Goal: Navigation & Orientation: Find specific page/section

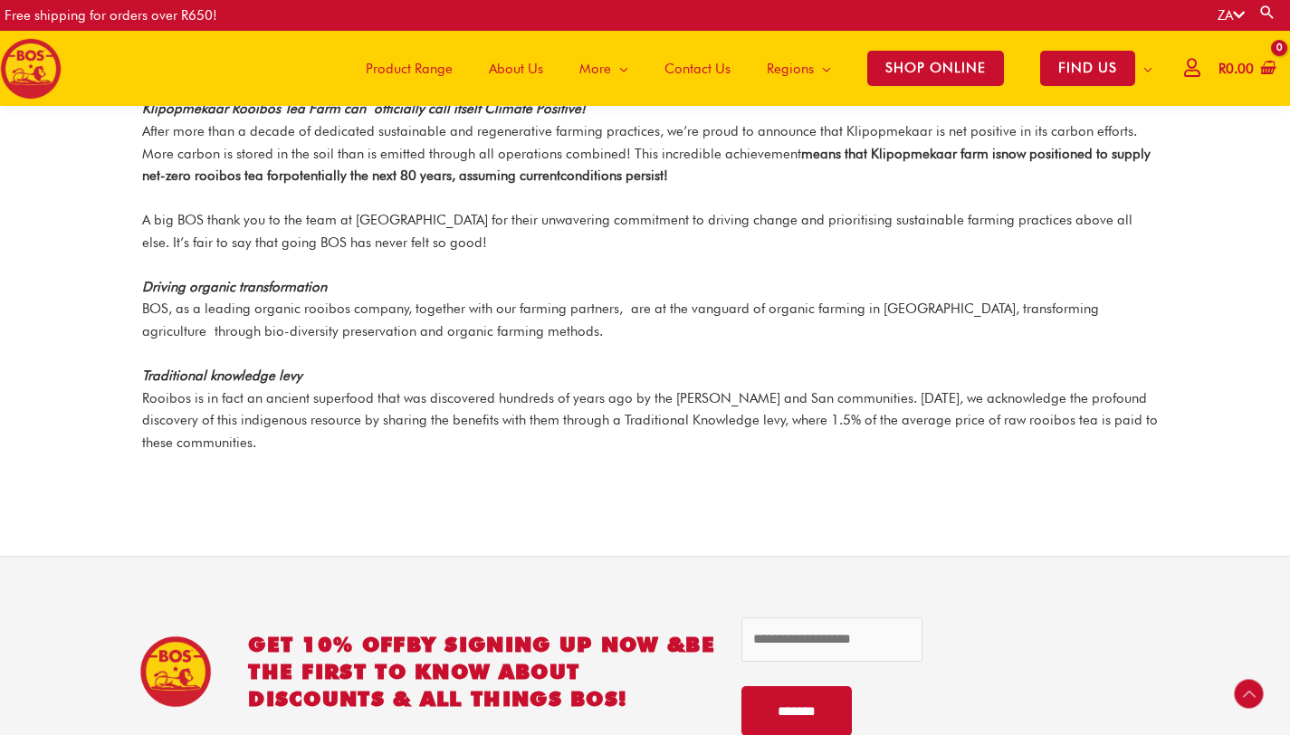
scroll to position [2395, 0]
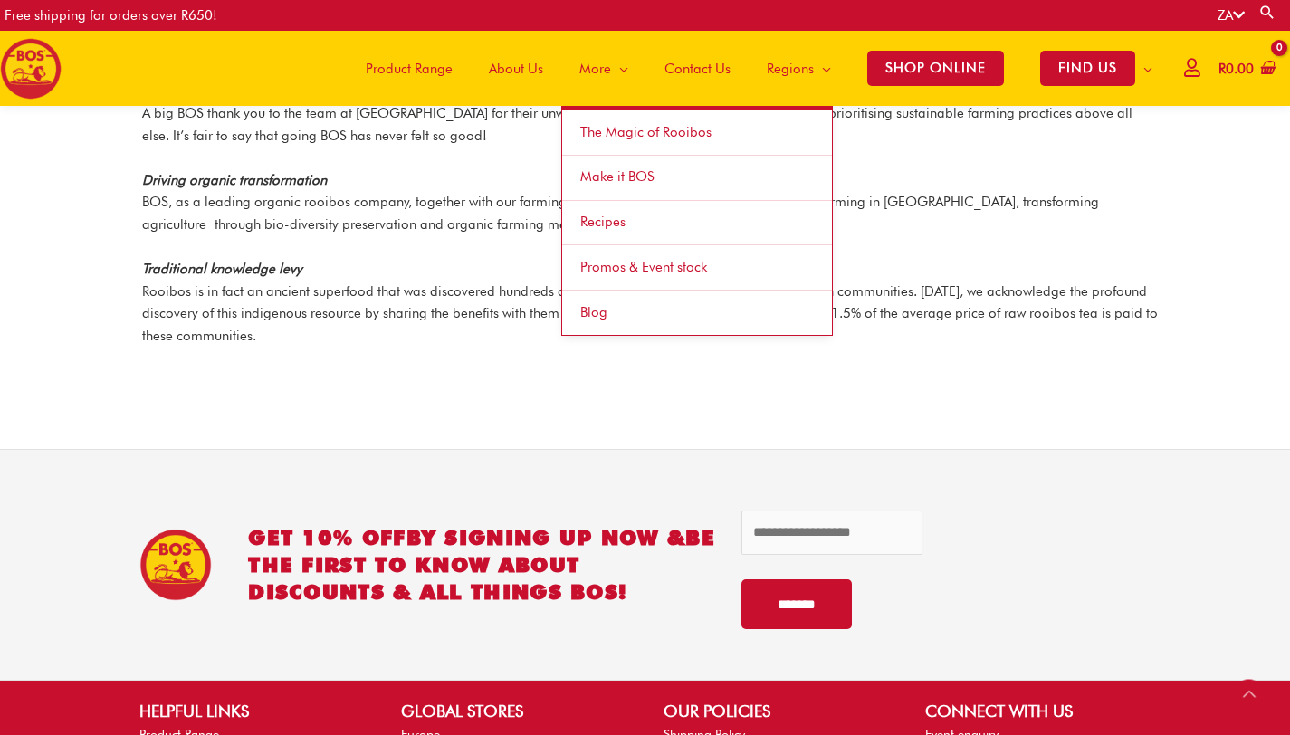
click at [602, 315] on link "Blog" at bounding box center [697, 313] width 270 height 44
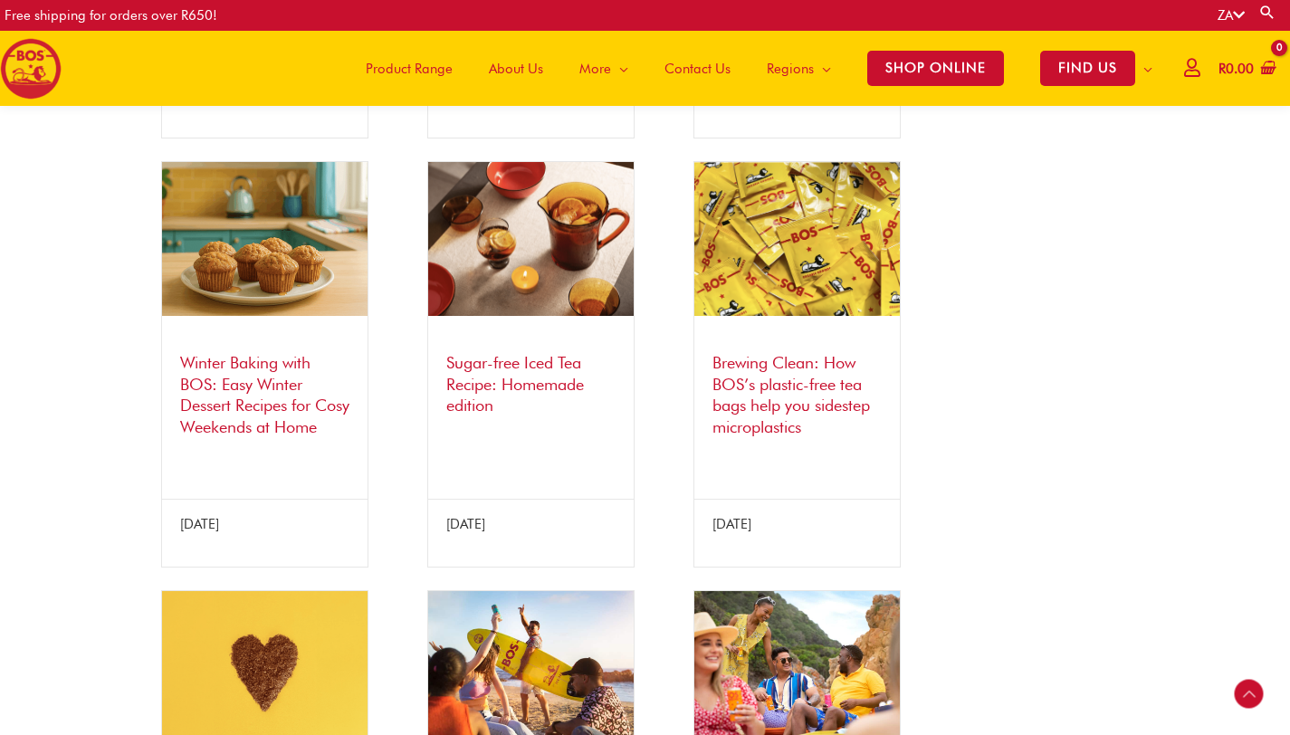
scroll to position [603, 0]
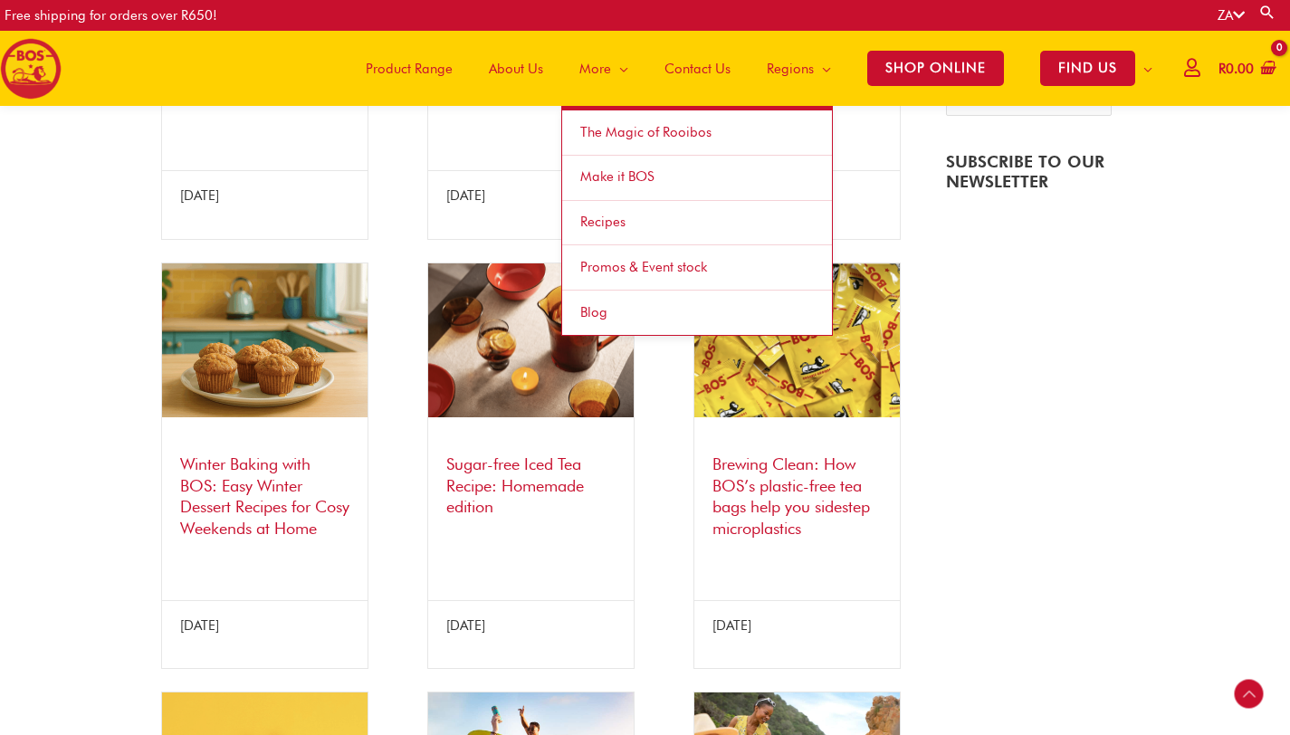
click at [609, 182] on span "Make it BOS" at bounding box center [617, 176] width 74 height 16
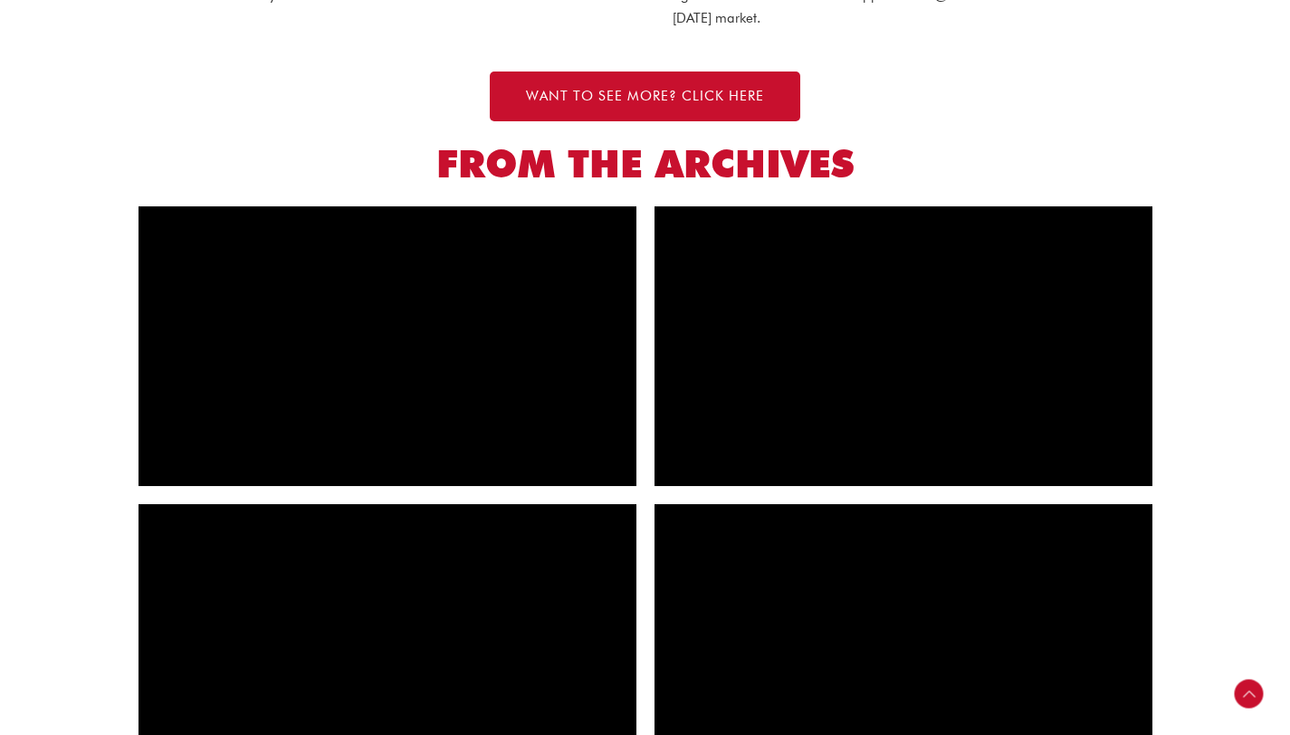
scroll to position [1832, 0]
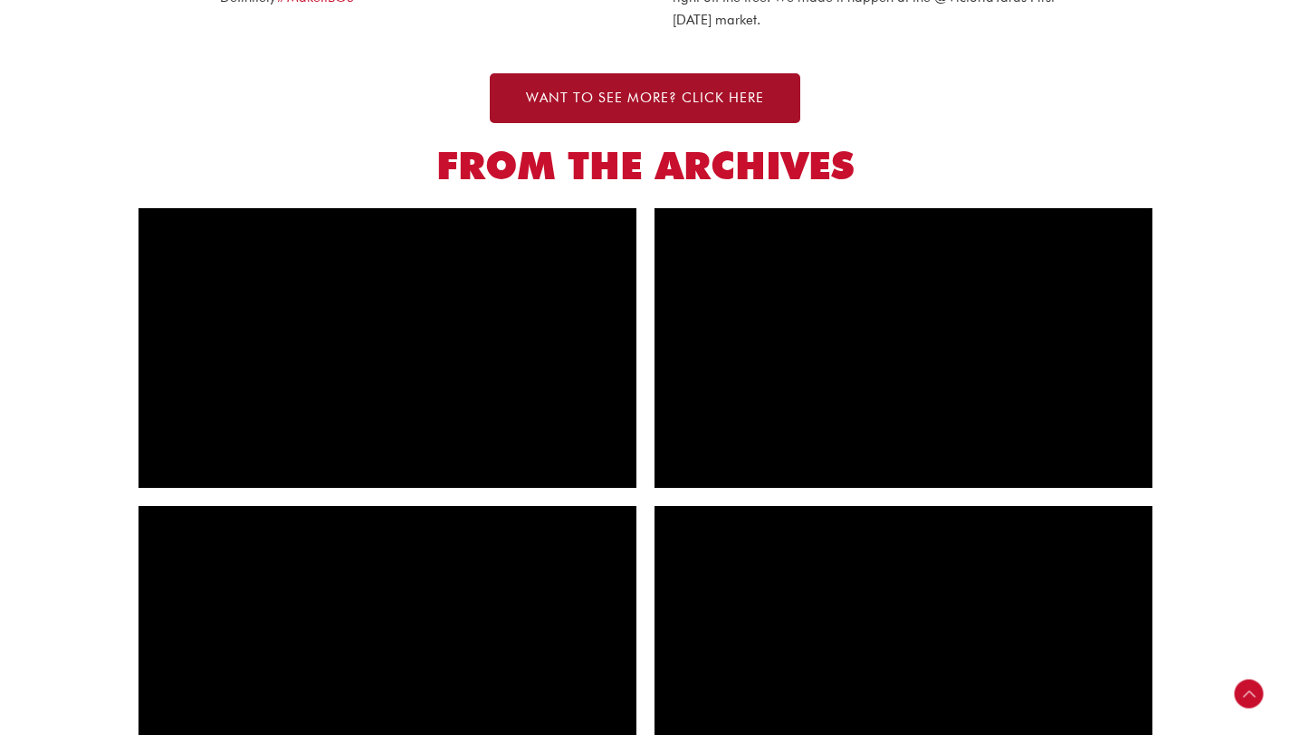
click at [596, 98] on span "WANT TO SEE MORE? CLICK HERE" at bounding box center [645, 98] width 238 height 14
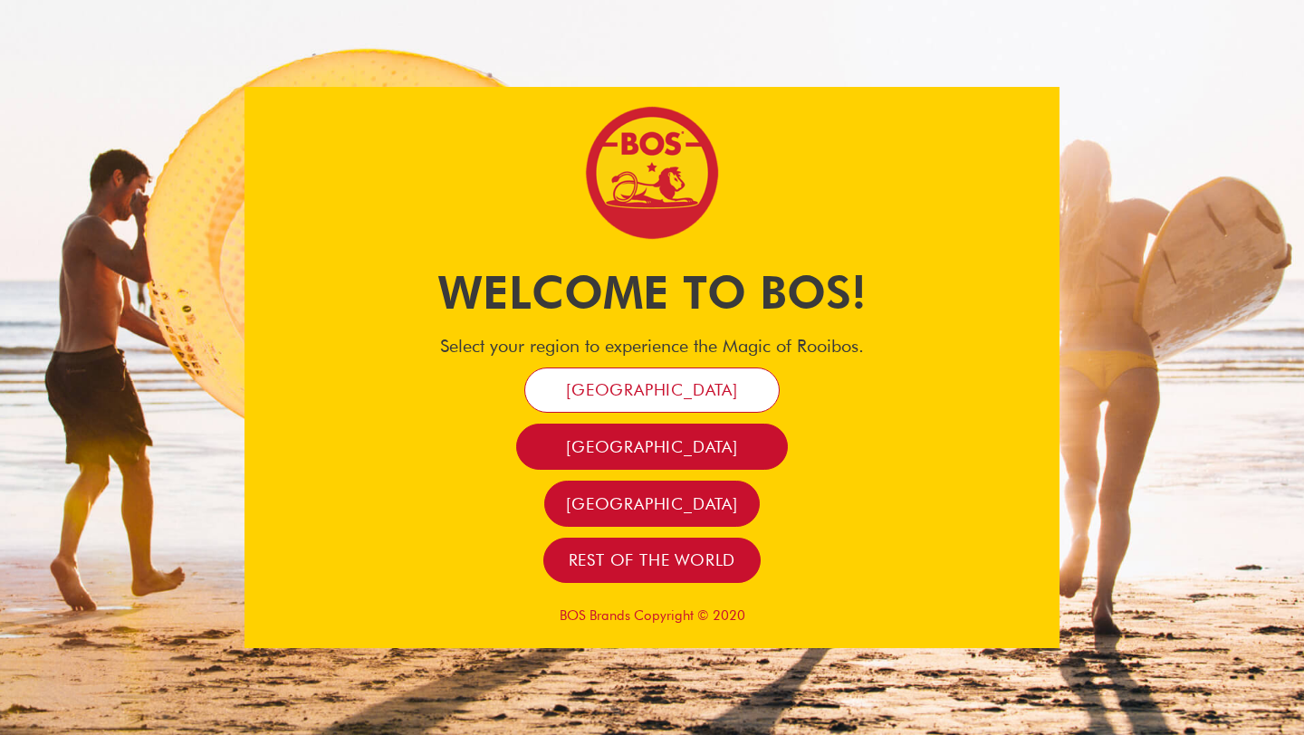
click at [640, 390] on span "[GEOGRAPHIC_DATA]" at bounding box center [652, 389] width 172 height 21
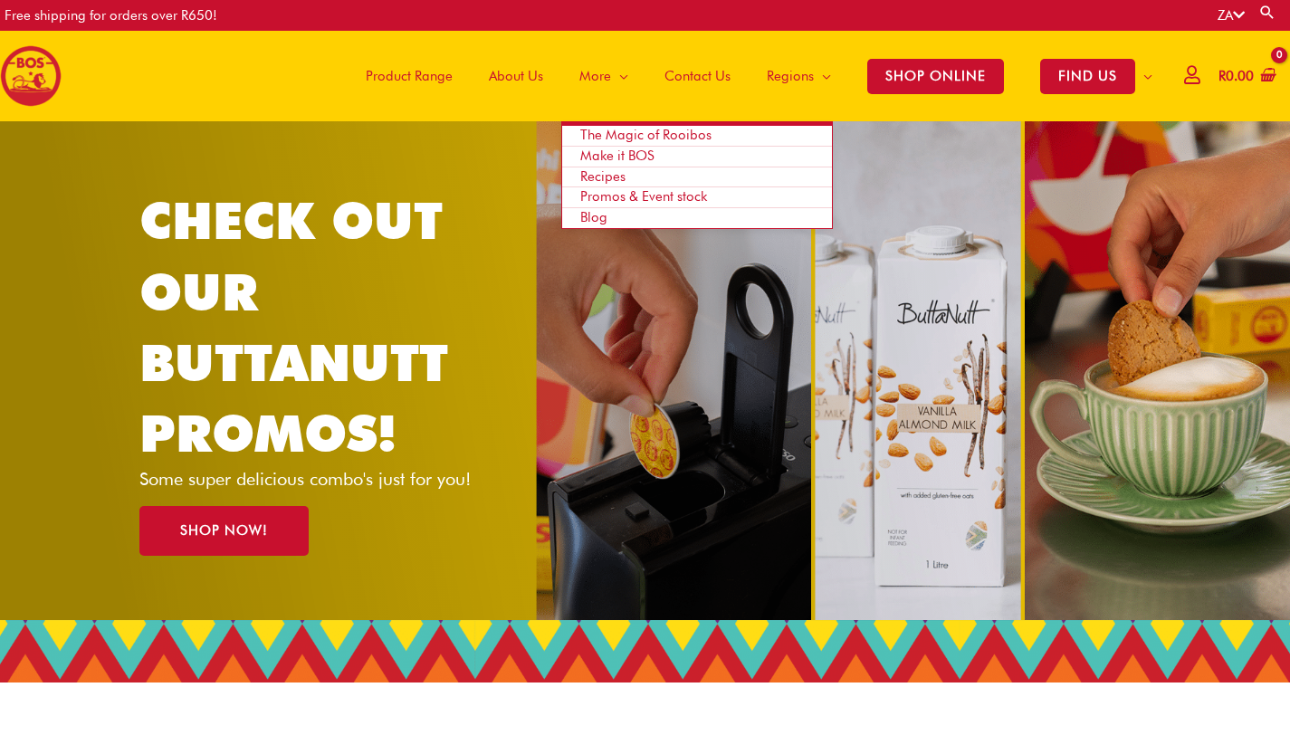
click at [598, 157] on span "Make it BOS" at bounding box center [617, 156] width 74 height 16
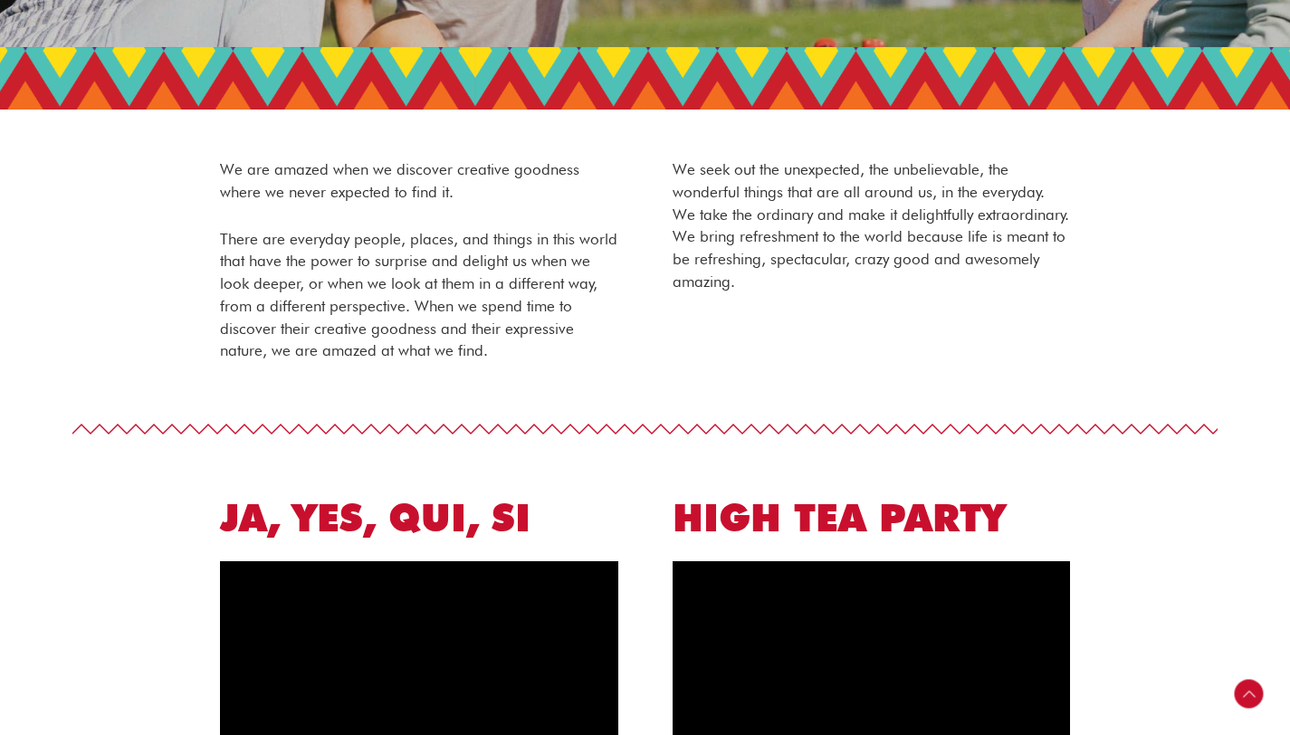
scroll to position [791, 0]
